Goal: Task Accomplishment & Management: Complete application form

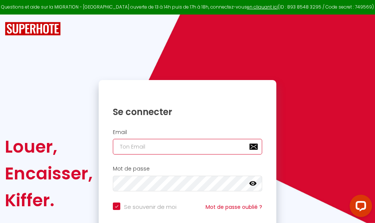
click at [187, 149] on input "email" at bounding box center [187, 147] width 149 height 16
type input "m"
checkbox input "true"
type input "ma"
checkbox input "true"
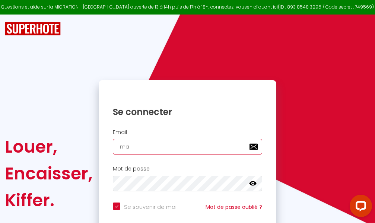
type input "mar"
checkbox input "true"
type input "marc"
checkbox input "true"
type input "marcd"
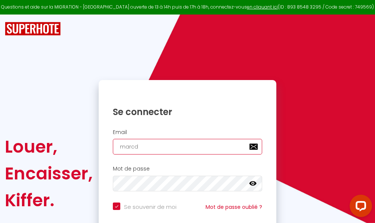
checkbox input "true"
type input "marcdp"
checkbox input "true"
type input "marcdpo"
checkbox input "true"
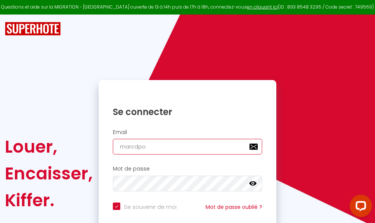
type input "marcdpoz"
checkbox input "true"
type input "marcdpoz."
checkbox input "true"
type input "marcdpoz.l"
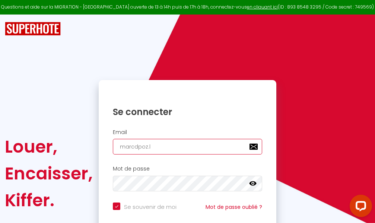
checkbox input "true"
type input "marcdpoz.lo"
checkbox input "true"
type input "marcdpoz.loc"
checkbox input "true"
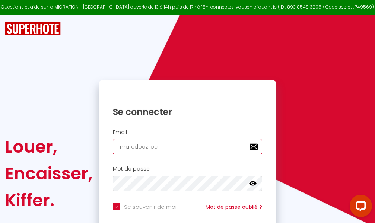
type input "marcdpoz.loca"
checkbox input "true"
type input "marcdpoz.locat"
checkbox input "true"
type input "marcdpoz.locati"
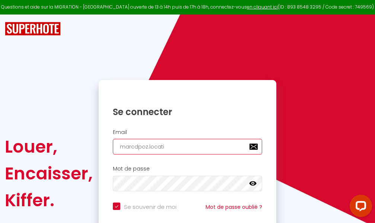
checkbox input "true"
type input "marcdpoz.locatio"
checkbox input "true"
type input "marcdpoz.location"
checkbox input "true"
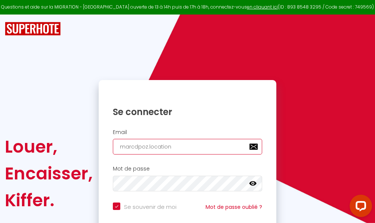
type input "marcdpoz.location@"
checkbox input "true"
type input "marcdpoz.location@g"
checkbox input "true"
type input "marcdpoz.location@gm"
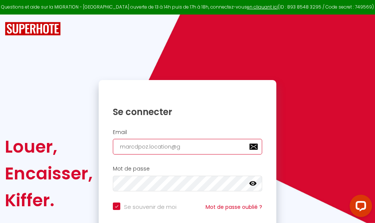
checkbox input "true"
type input "marcdpoz.location@gma"
checkbox input "true"
type input "marcdpoz.location@gmai"
checkbox input "true"
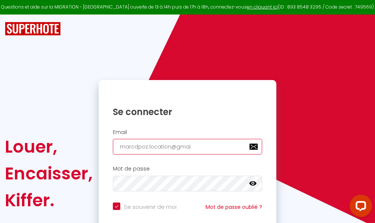
type input "[EMAIL_ADDRESS]"
checkbox input "true"
type input "[EMAIL_ADDRESS]."
checkbox input "true"
type input "marcdpoz.location@gmail.c"
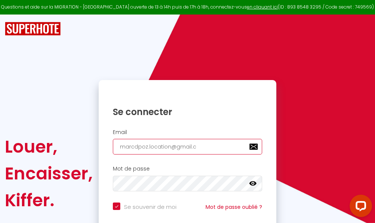
checkbox input "true"
type input "[EMAIL_ADDRESS][DOMAIN_NAME]"
checkbox input "true"
type input "[EMAIL_ADDRESS][DOMAIN_NAME]"
checkbox input "true"
